Goal: Entertainment & Leisure: Consume media (video, audio)

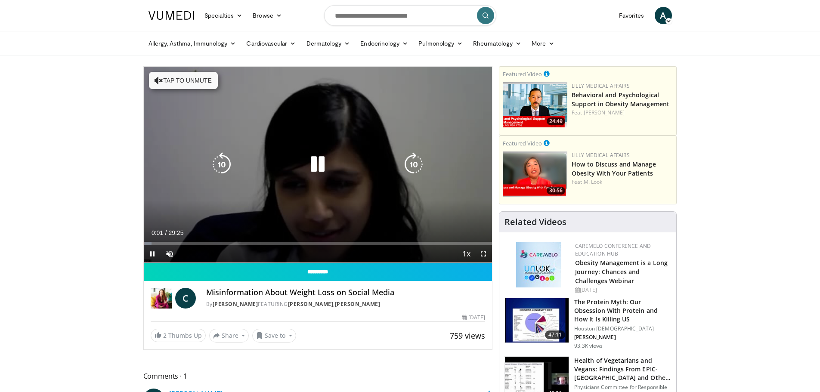
click at [203, 78] on button "Tap to unmute" at bounding box center [183, 80] width 69 height 17
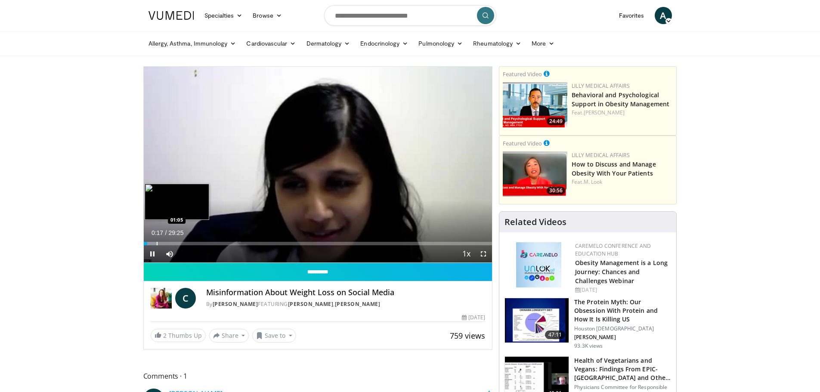
click at [156, 240] on div "Loaded : 3.95% 00:17 01:05" at bounding box center [318, 241] width 349 height 8
click at [161, 244] on div "Progress Bar" at bounding box center [161, 243] width 1 height 3
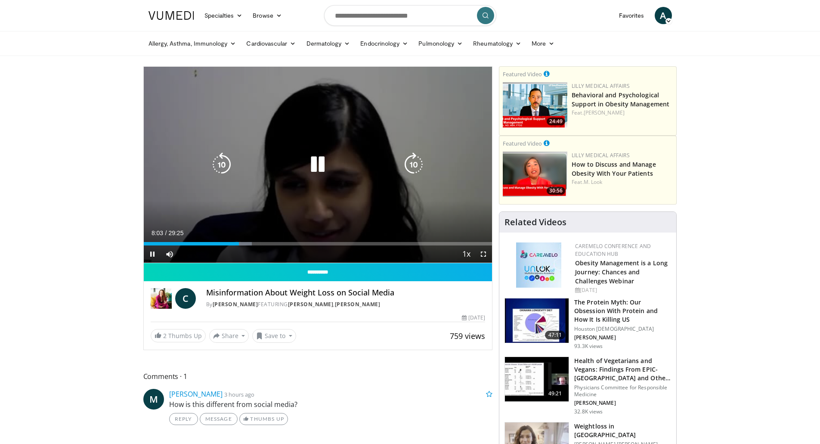
click at [293, 166] on div "Video Player" at bounding box center [317, 164] width 209 height 17
click at [323, 164] on icon "Video Player" at bounding box center [318, 164] width 24 height 24
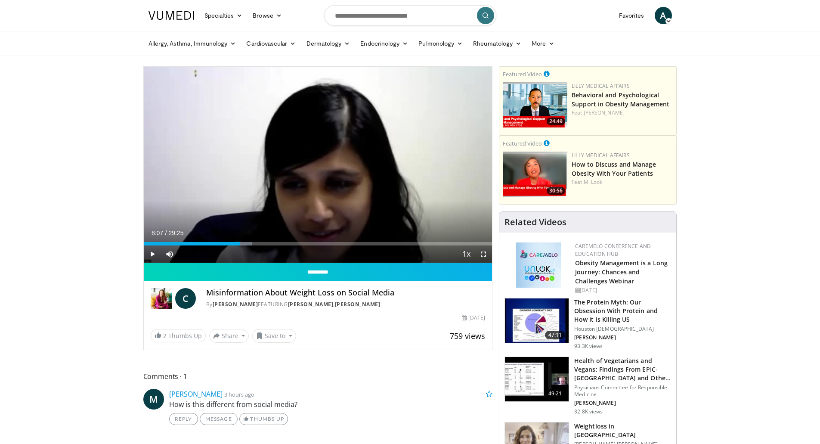
click at [320, 176] on div "10 seconds Tap to unmute" at bounding box center [318, 165] width 349 height 196
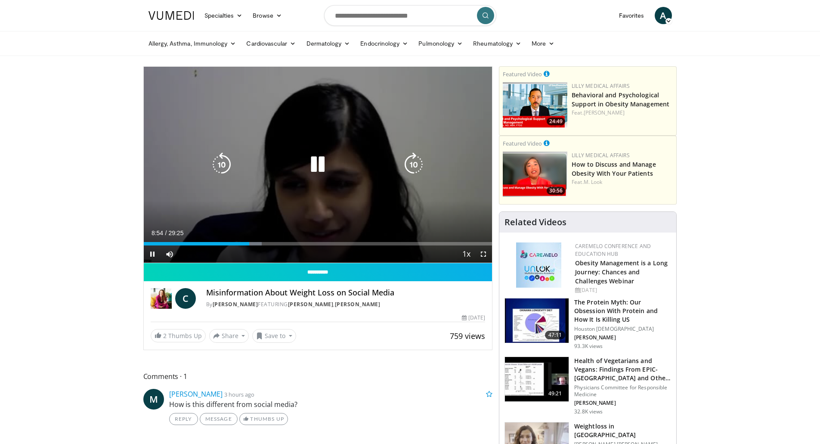
click at [339, 182] on div "10 seconds Tap to unmute" at bounding box center [318, 165] width 349 height 196
